Goal: Go to known website: Go to known website

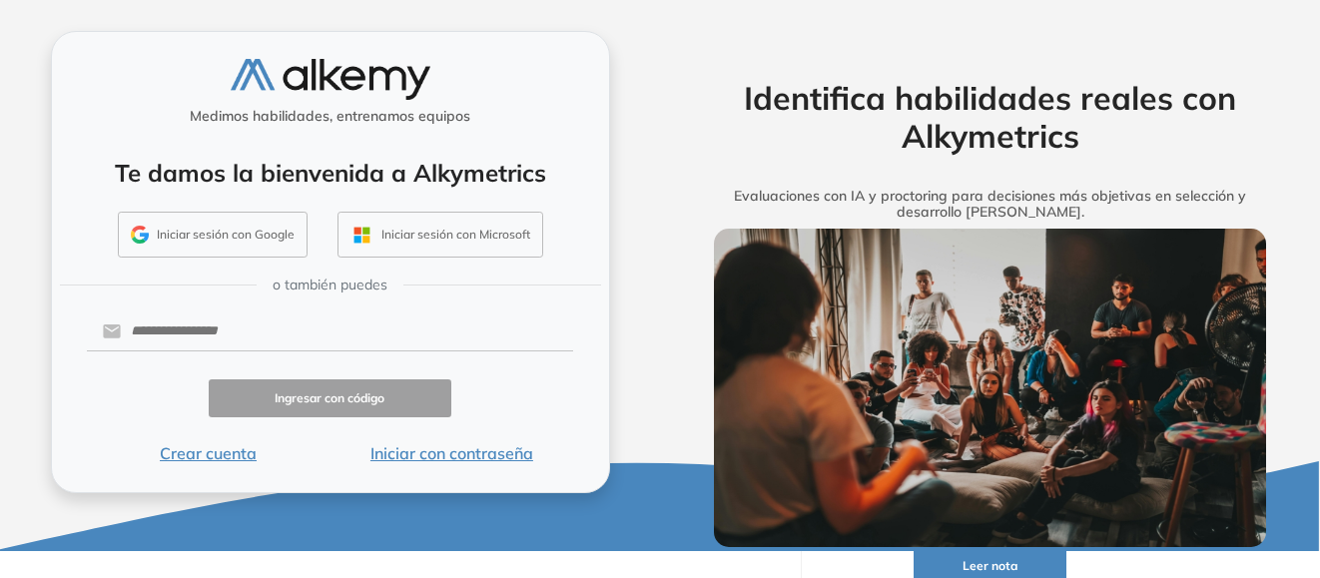
scroll to position [35, 0]
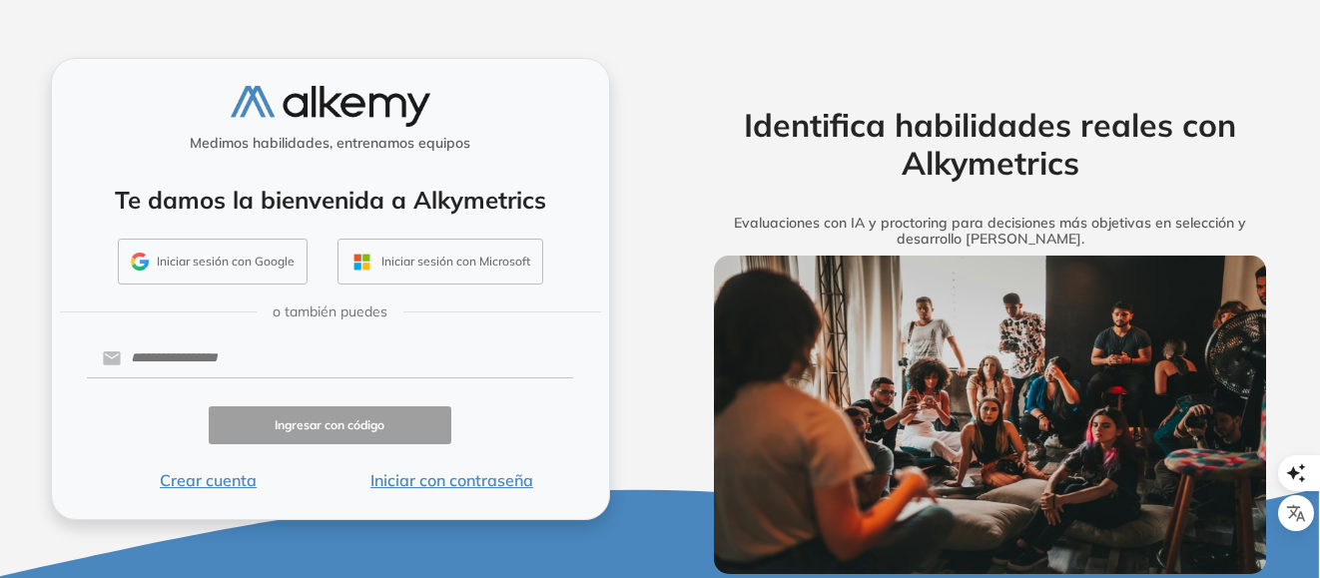
click at [358, 127] on div "Medimos habilidades, entrenamos equipos" at bounding box center [330, 123] width 541 height 74
click at [253, 259] on button "Iniciar sesión con Google" at bounding box center [213, 262] width 190 height 46
